Goal: Task Accomplishment & Management: Use online tool/utility

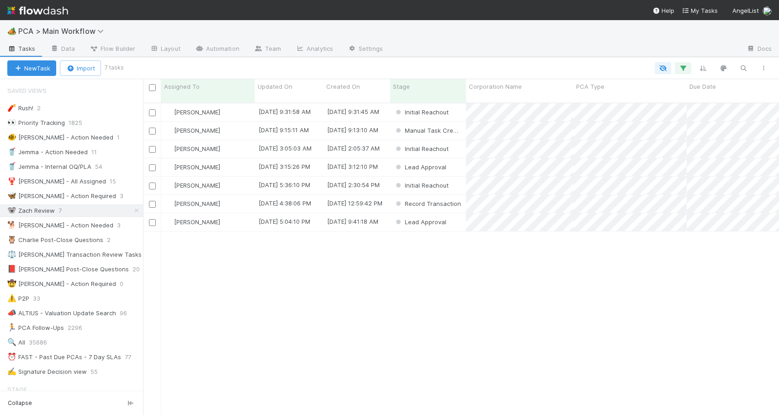
scroll to position [312, 629]
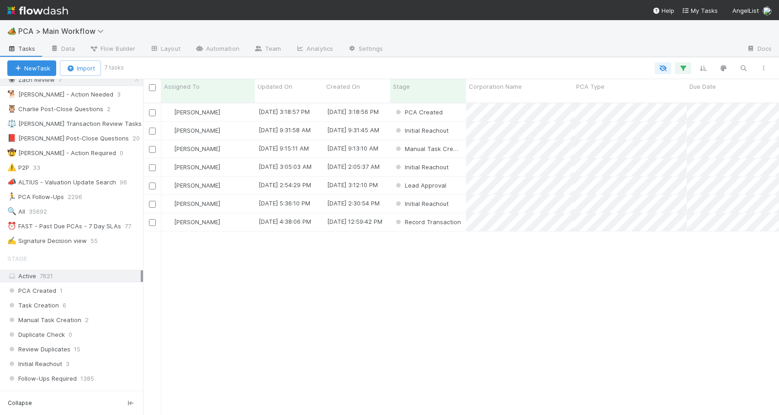
scroll to position [132, 0]
click at [104, 343] on div "Review Duplicates 15" at bounding box center [75, 347] width 136 height 11
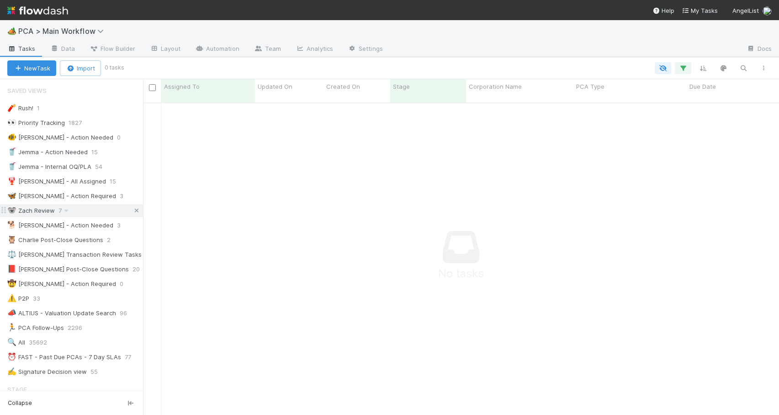
click at [132, 209] on icon at bounding box center [136, 210] width 9 height 6
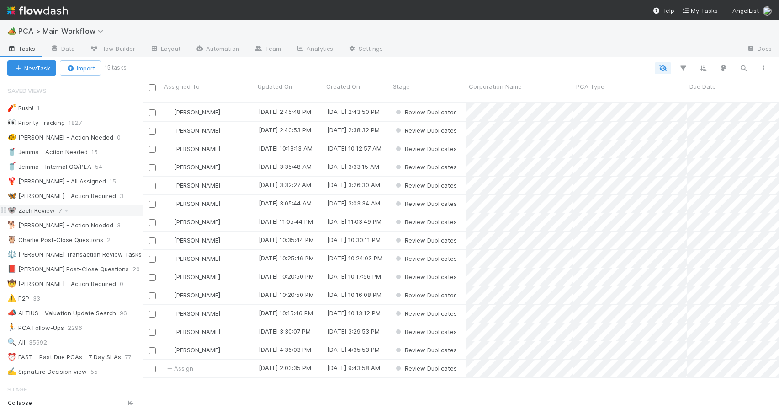
scroll to position [312, 629]
click at [93, 208] on div "🐨 Zach Review 7" at bounding box center [75, 210] width 136 height 11
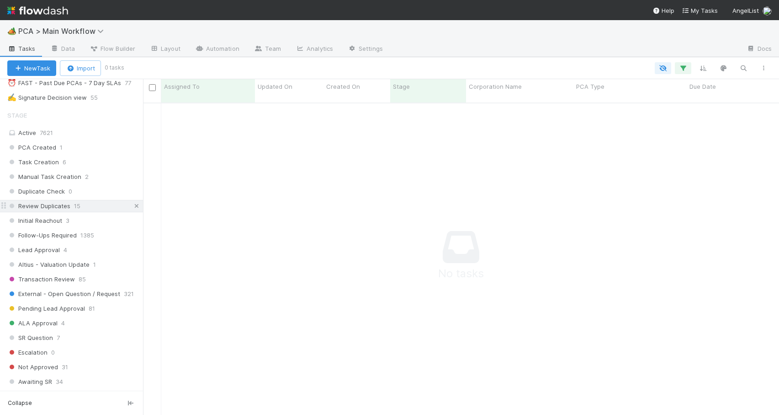
scroll to position [305, 629]
click at [132, 206] on icon at bounding box center [136, 206] width 9 height 6
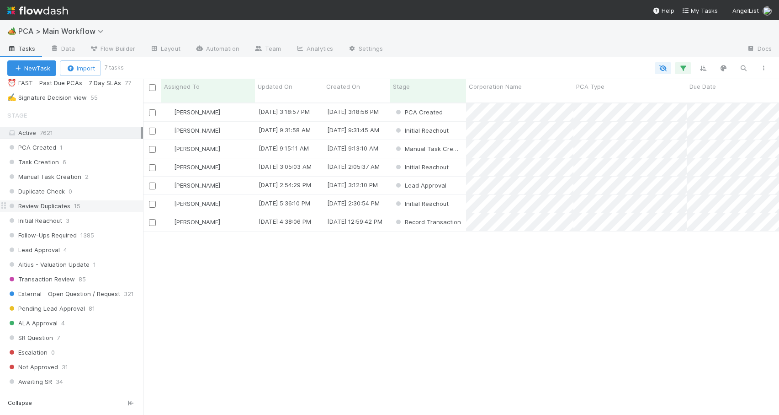
scroll to position [312, 629]
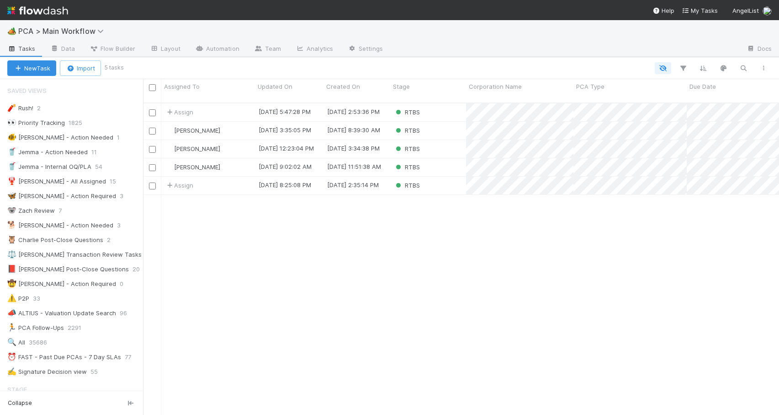
scroll to position [312, 629]
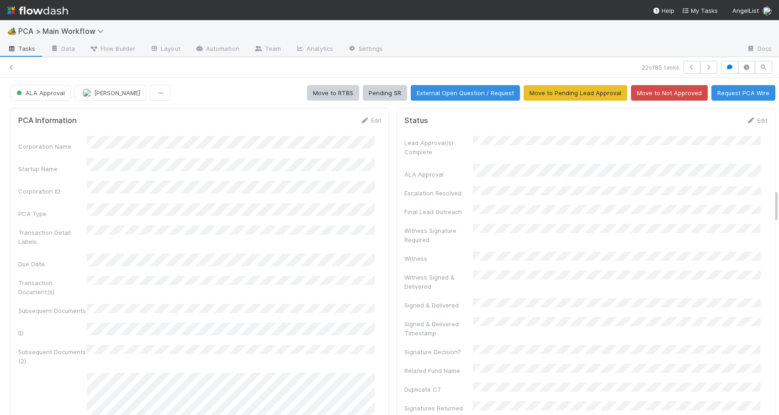
scroll to position [179, 350]
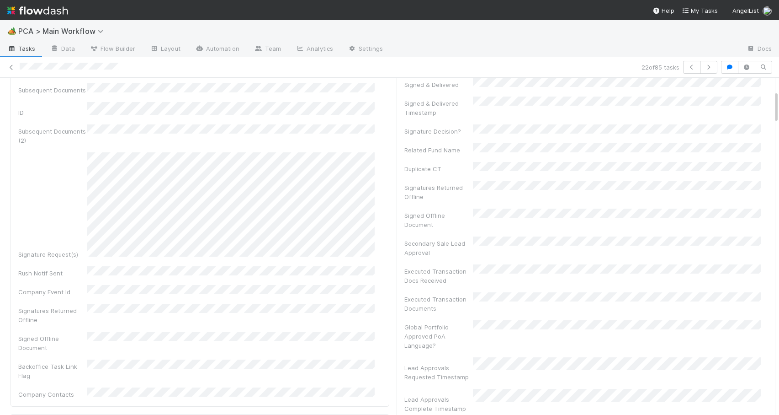
scroll to position [0, 0]
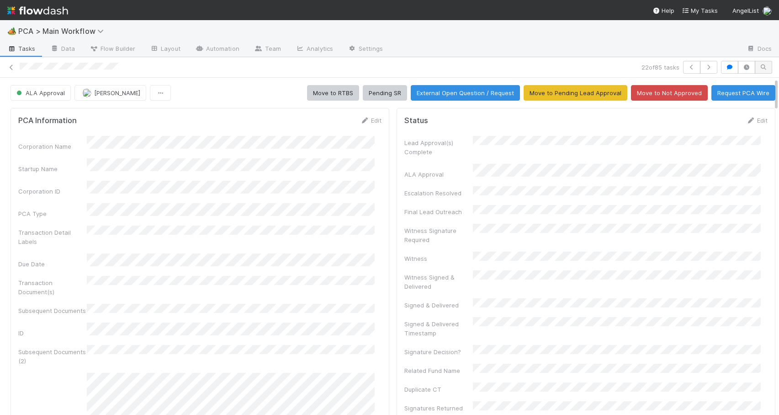
drag, startPoint x: 769, startPoint y: 199, endPoint x: 750, endPoint y: 62, distance: 138.4
click at [750, 62] on div "22 of 85 tasks ALA Approval Zachary Conley Move to RTBS Pending SR External Ope…" at bounding box center [389, 235] width 779 height 357
click at [334, 92] on button "Move to RTBS" at bounding box center [333, 93] width 52 height 16
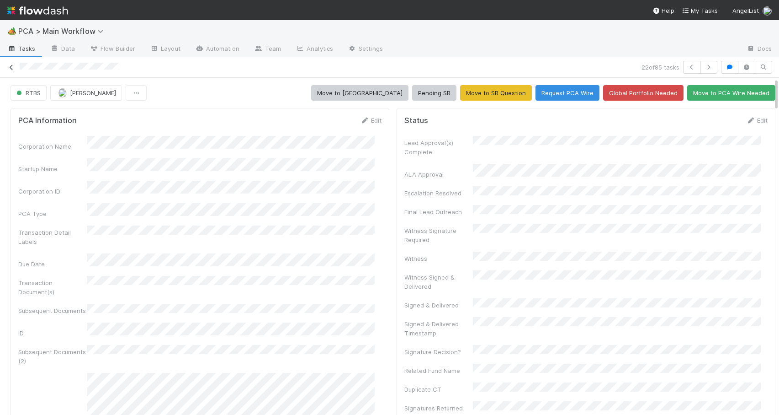
click at [12, 66] on icon at bounding box center [11, 67] width 9 height 6
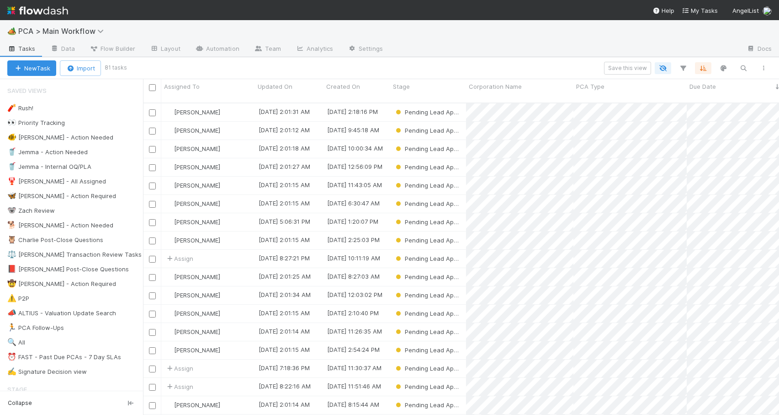
scroll to position [312, 629]
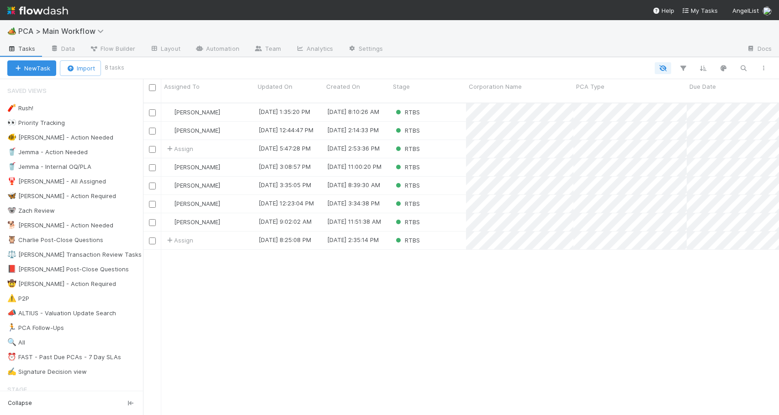
scroll to position [312, 629]
click at [433, 106] on div "RTBS" at bounding box center [428, 112] width 76 height 18
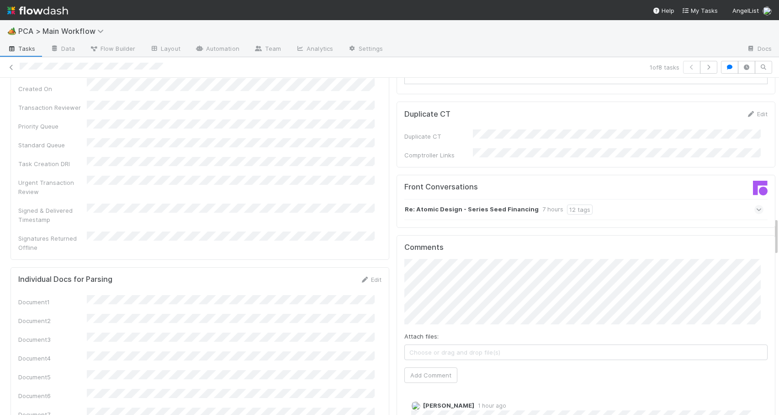
scroll to position [1304, 0]
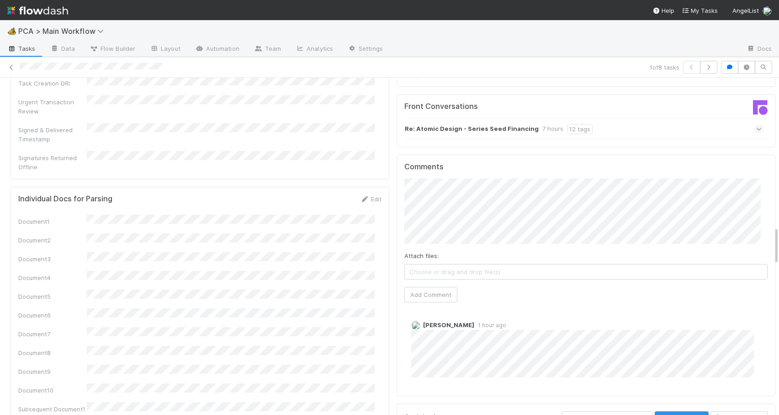
drag, startPoint x: 769, startPoint y: 188, endPoint x: 768, endPoint y: 236, distance: 48.0
click at [768, 236] on div "PCA Information Edit Corporation Name Startup Name Corporation ID PCA Type Tran…" at bounding box center [393, 340] width 786 height 3081
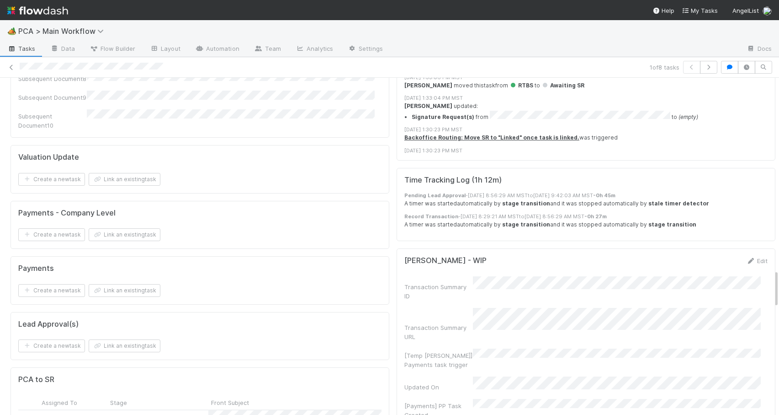
scroll to position [1789, 0]
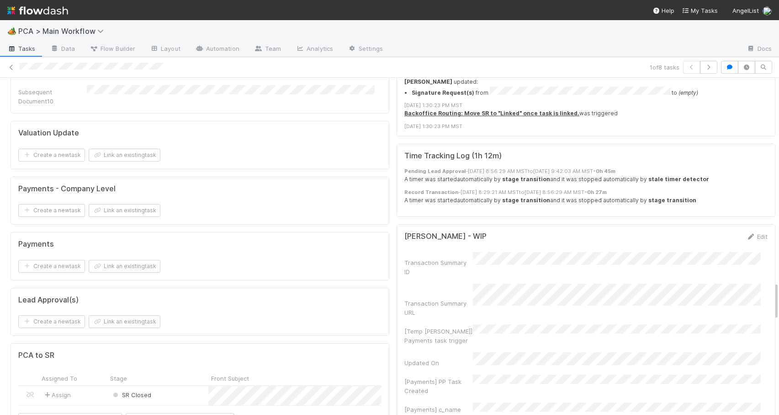
drag, startPoint x: 769, startPoint y: 234, endPoint x: 770, endPoint y: 289, distance: 55.3
click at [12, 68] on icon at bounding box center [11, 67] width 9 height 6
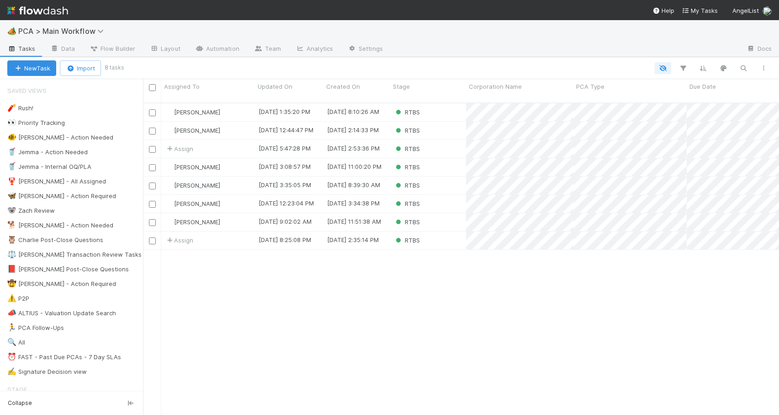
scroll to position [312, 629]
click at [236, 158] on div "[PERSON_NAME]" at bounding box center [208, 167] width 94 height 18
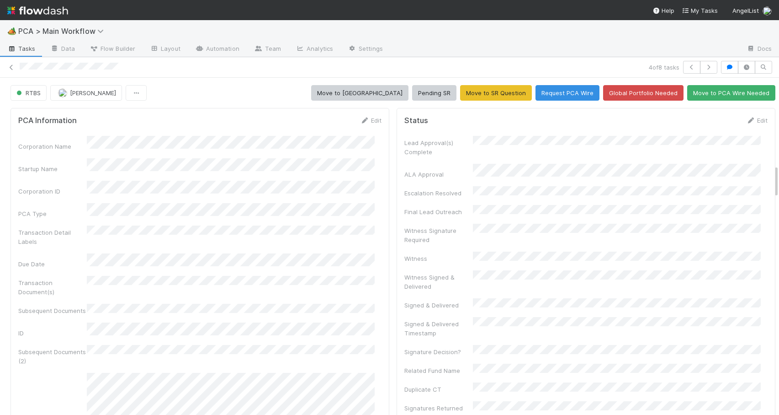
scroll to position [475, 0]
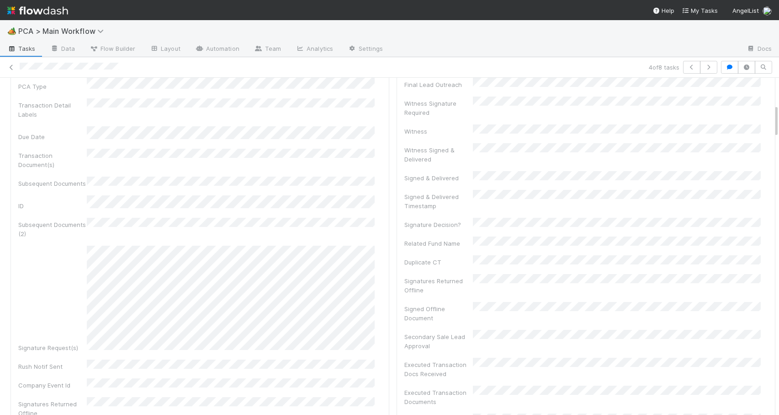
scroll to position [108, 0]
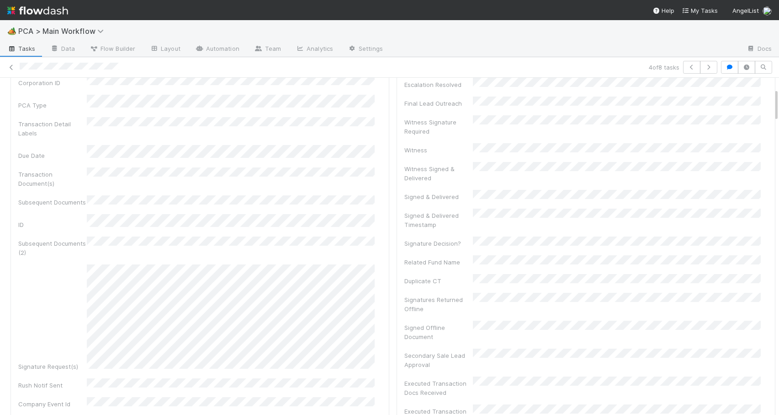
drag, startPoint x: 770, startPoint y: 144, endPoint x: 769, endPoint y: 108, distance: 36.1
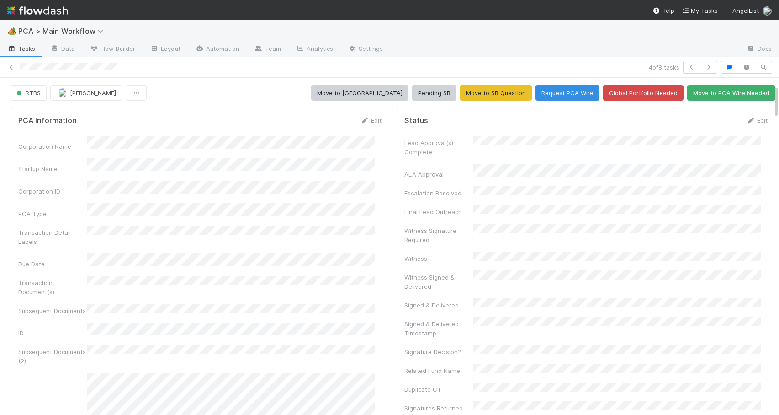
drag, startPoint x: 769, startPoint y: 105, endPoint x: 769, endPoint y: 76, distance: 28.8
click at [746, 119] on icon at bounding box center [750, 120] width 9 height 6
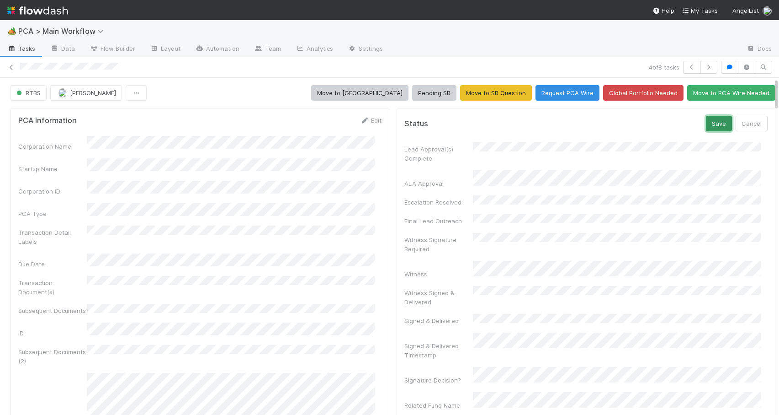
click at [706, 123] on button "Save" at bounding box center [719, 124] width 26 height 16
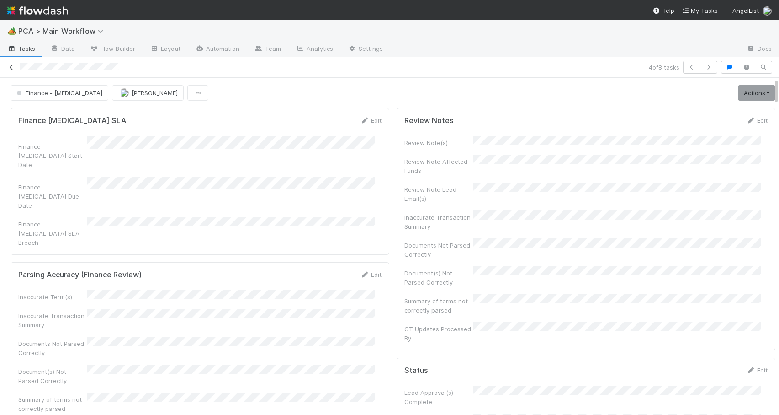
click at [13, 67] on icon at bounding box center [11, 67] width 9 height 6
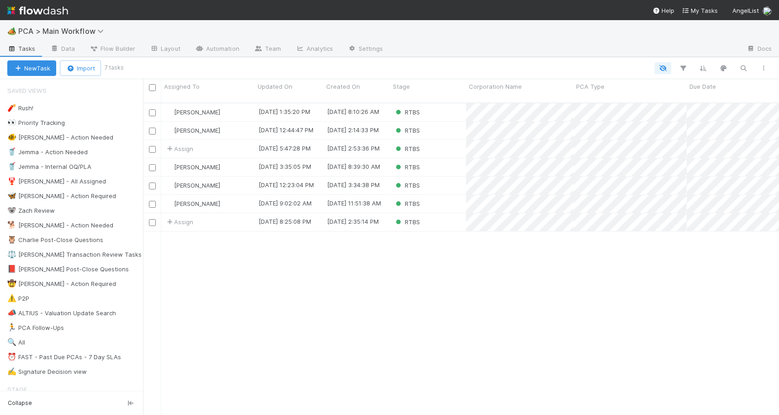
scroll to position [312, 629]
